Goal: Task Accomplishment & Management: Manage account settings

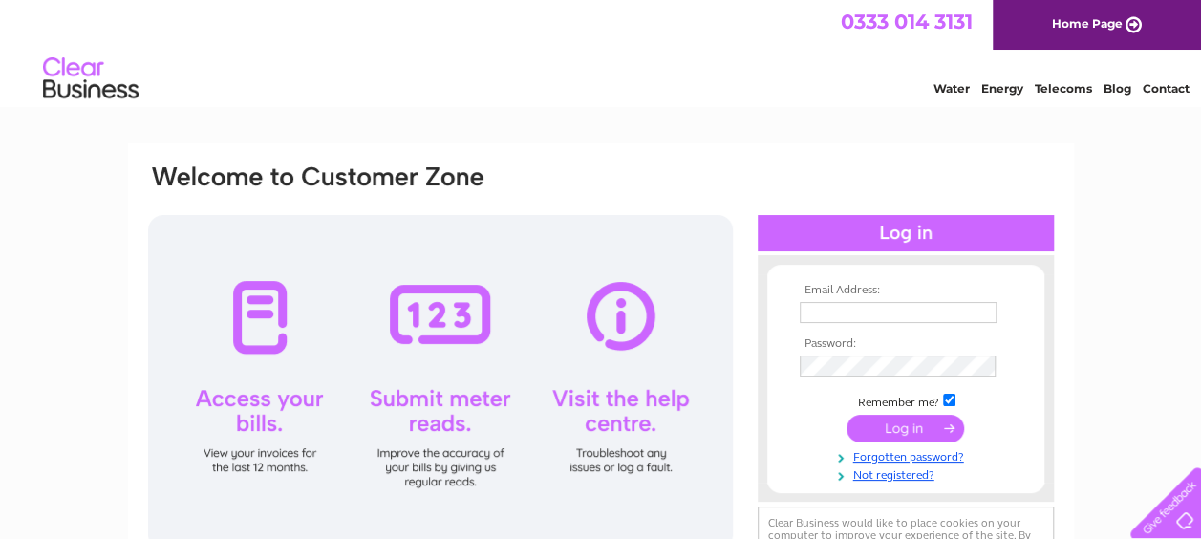
type input "[EMAIL_ADDRESS][DOMAIN_NAME]"
click at [831, 424] on input "submit" at bounding box center [904, 428] width 117 height 27
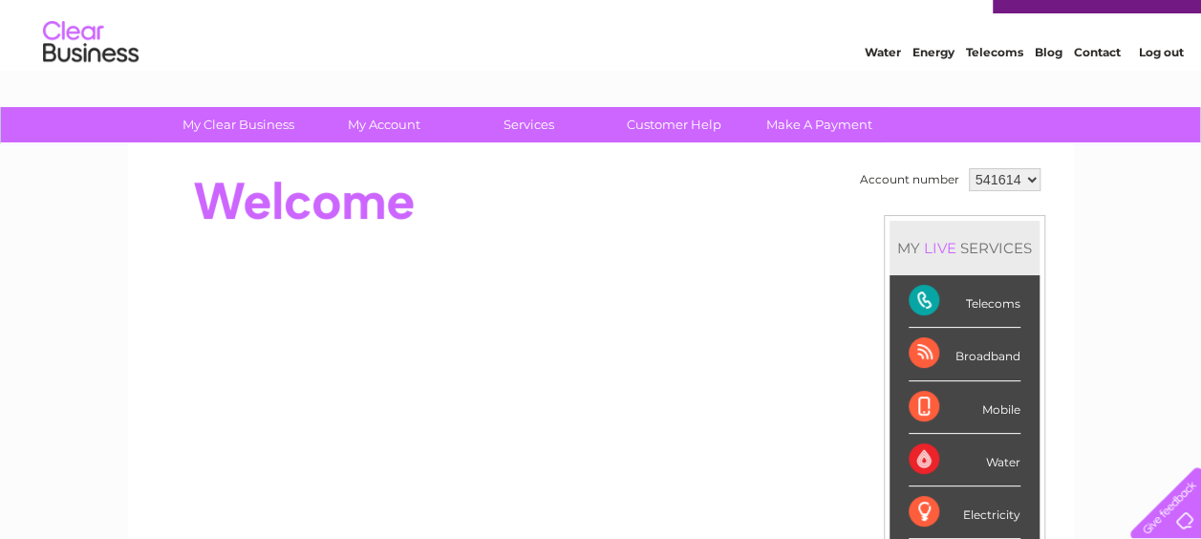
scroll to position [34, 0]
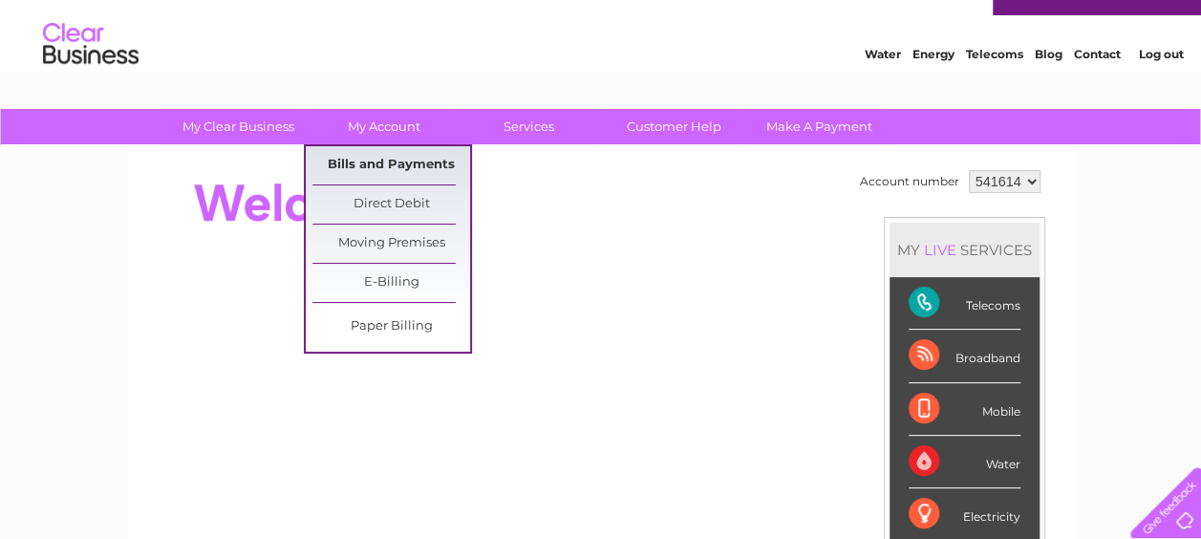
click at [399, 162] on link "Bills and Payments" at bounding box center [391, 165] width 158 height 38
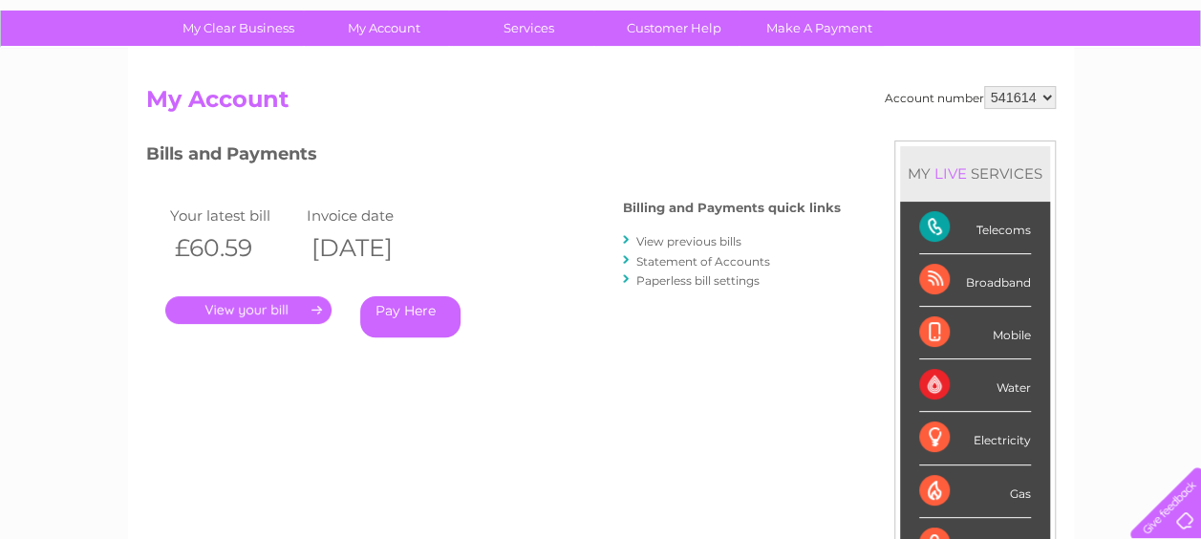
scroll to position [124, 0]
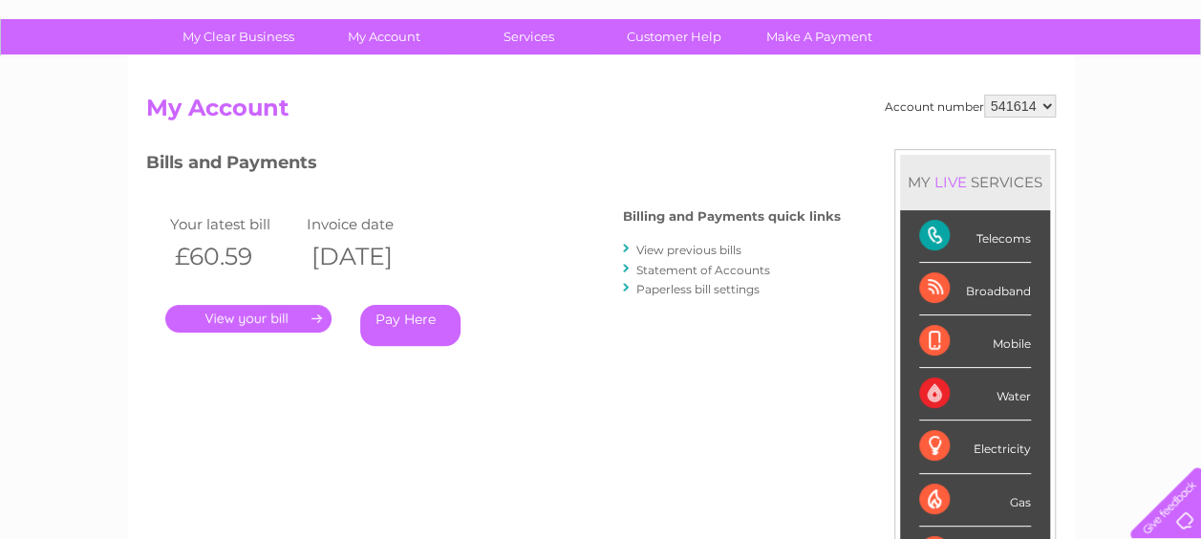
click at [672, 249] on link "View previous bills" at bounding box center [688, 250] width 105 height 14
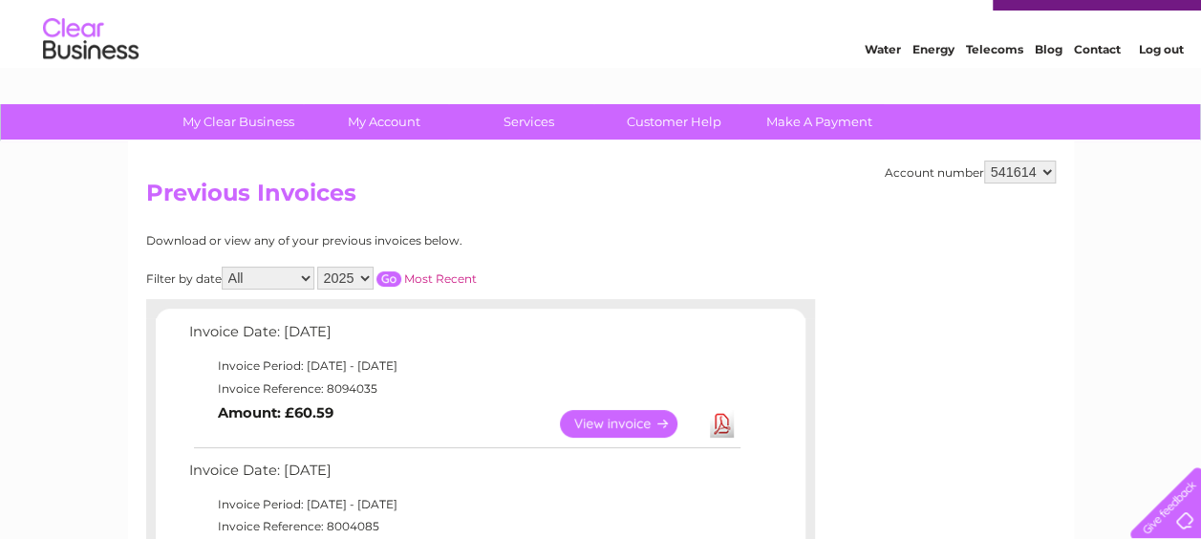
scroll to position [29, 0]
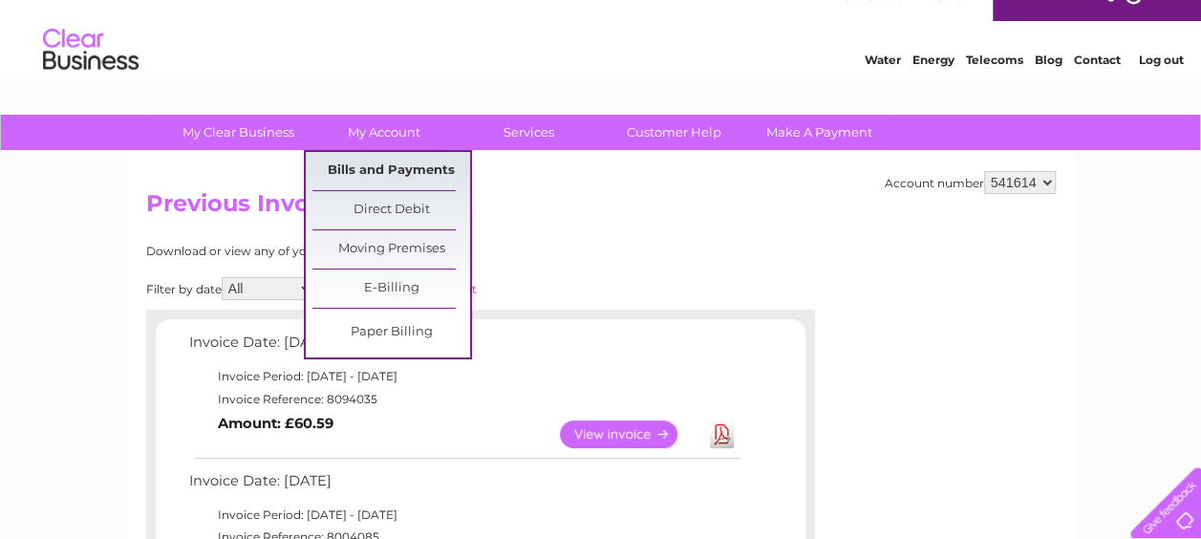
click at [399, 170] on link "Bills and Payments" at bounding box center [391, 171] width 158 height 38
